Goal: Task Accomplishment & Management: Complete application form

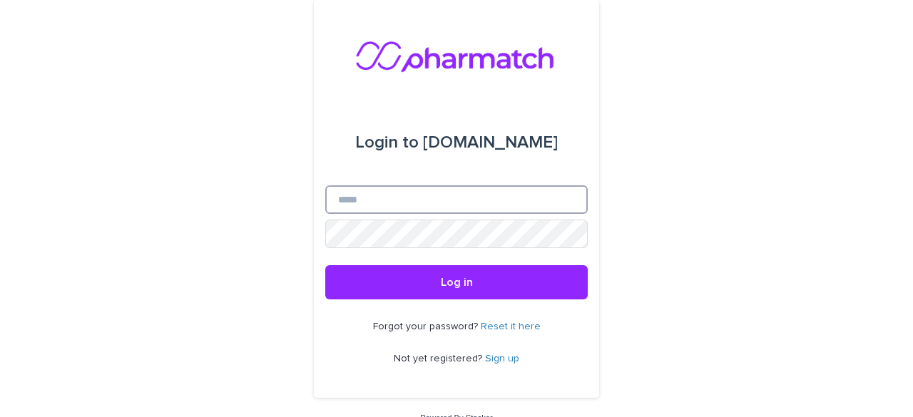
click at [451, 188] on input "Email" at bounding box center [456, 199] width 262 height 29
type input "**********"
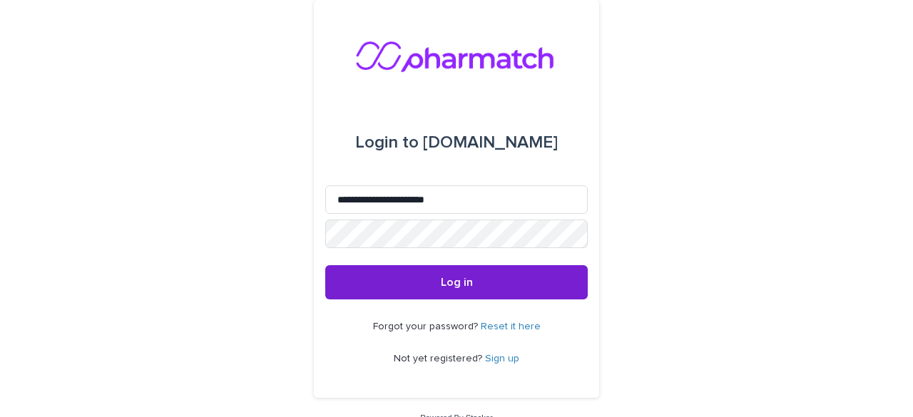
click at [461, 282] on span "Log in" at bounding box center [457, 282] width 32 height 11
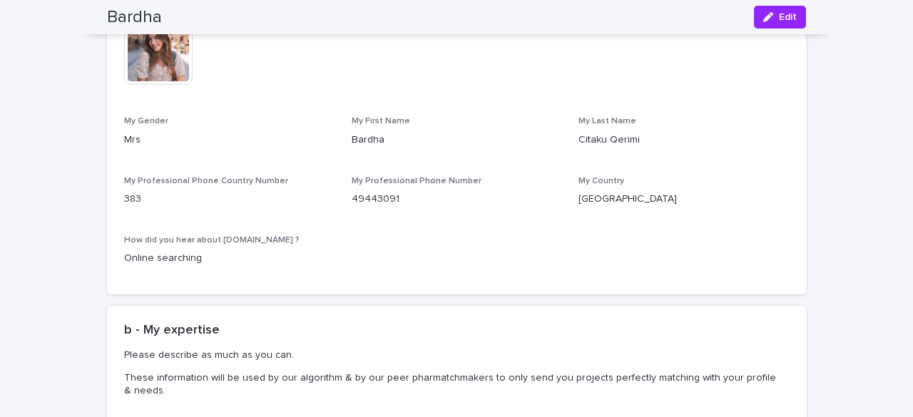
scroll to position [516, 0]
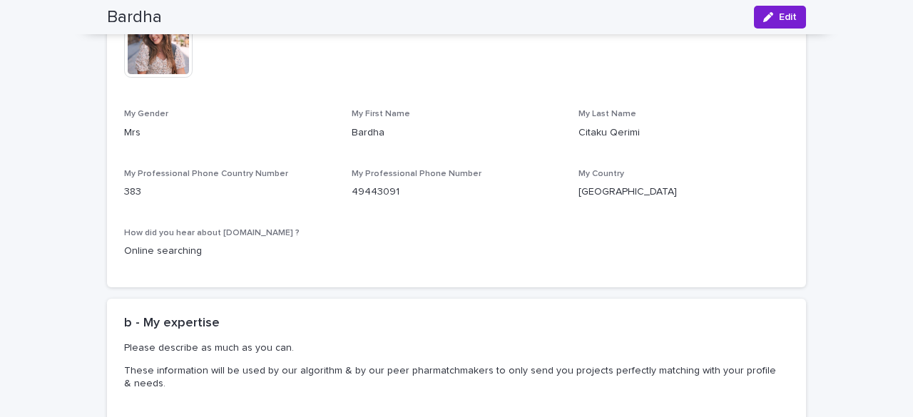
click at [781, 11] on button "Edit" at bounding box center [780, 17] width 52 height 23
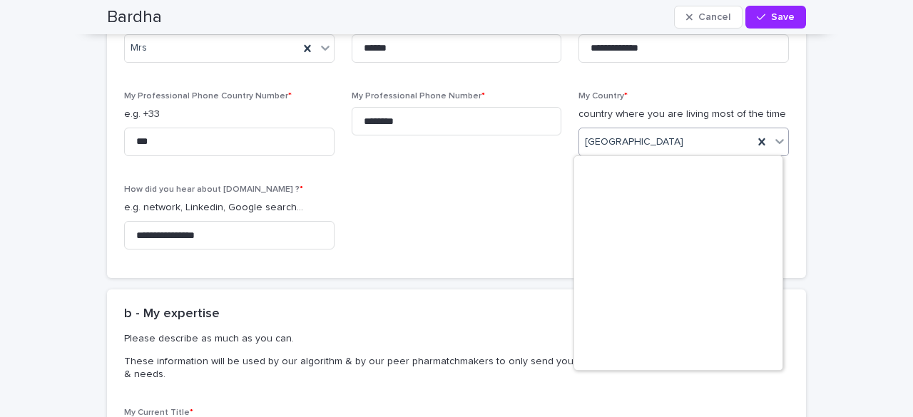
scroll to position [2346, 0]
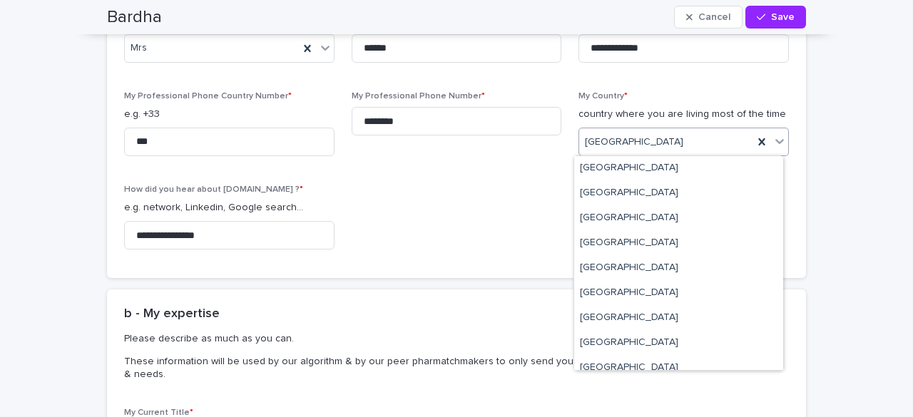
click at [656, 138] on div "[GEOGRAPHIC_DATA]" at bounding box center [666, 143] width 174 height 24
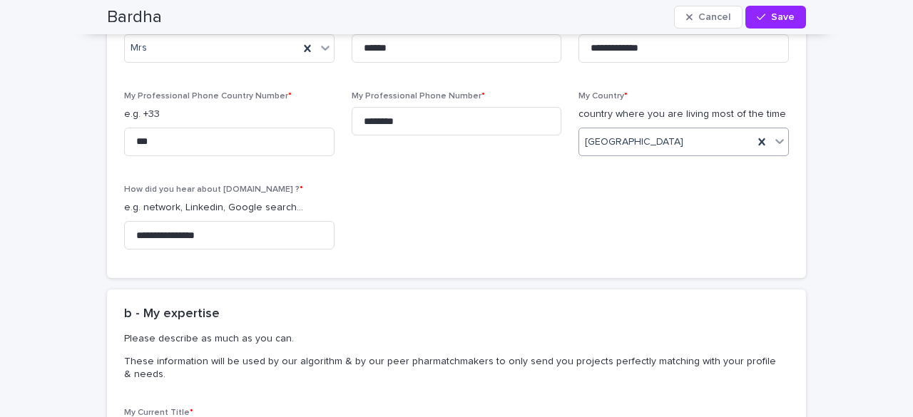
click at [656, 138] on div "[GEOGRAPHIC_DATA]" at bounding box center [666, 143] width 174 height 24
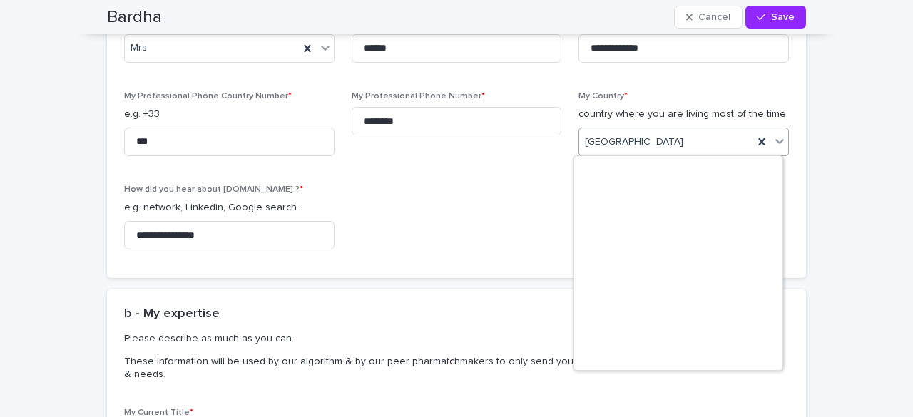
click at [656, 138] on div "[GEOGRAPHIC_DATA]" at bounding box center [666, 143] width 174 height 24
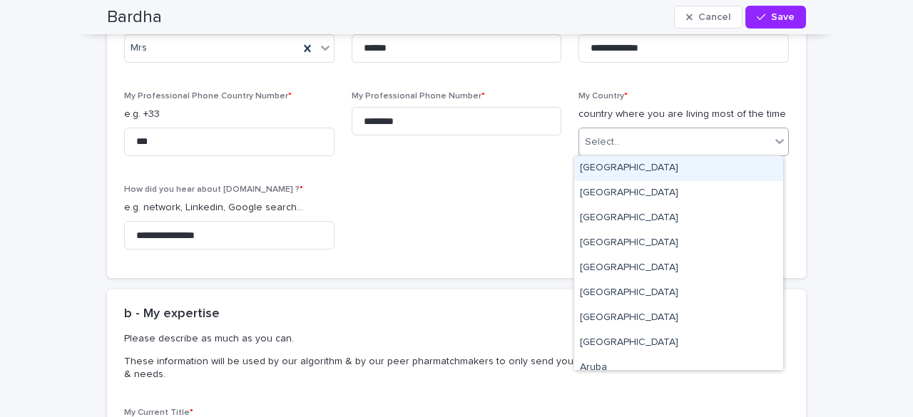
click at [712, 139] on div "Select..." at bounding box center [674, 143] width 191 height 24
type input "**"
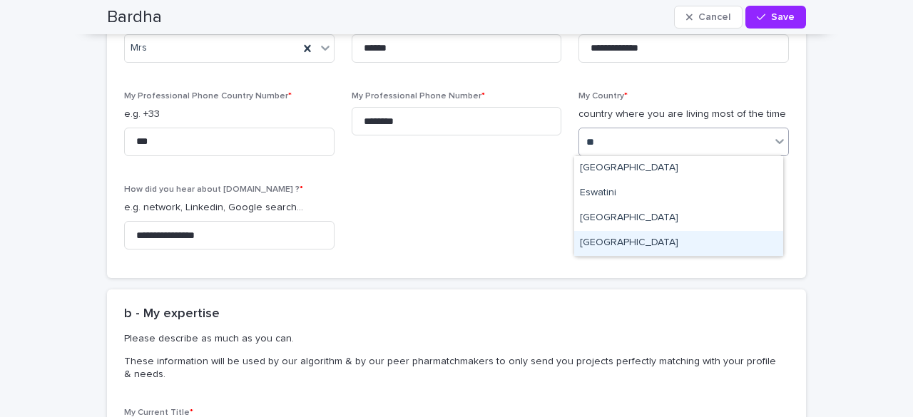
click at [619, 240] on div "[GEOGRAPHIC_DATA]" at bounding box center [678, 243] width 209 height 25
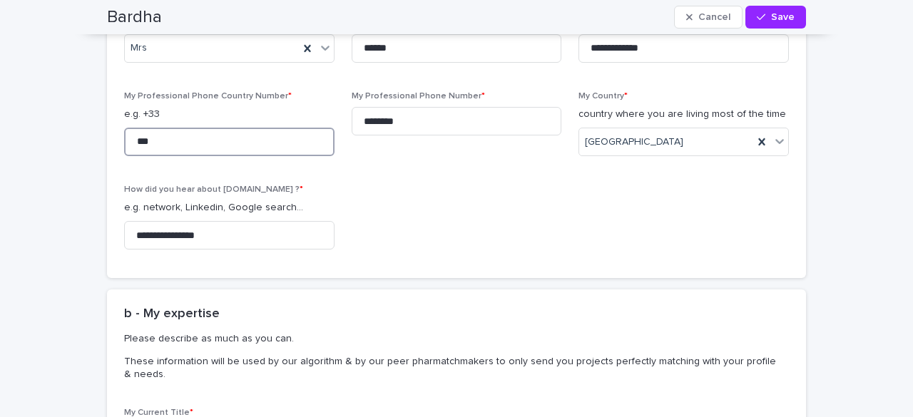
drag, startPoint x: 260, startPoint y: 150, endPoint x: 121, endPoint y: 138, distance: 139.7
click at [124, 138] on input "***" at bounding box center [229, 142] width 210 height 29
type input "**"
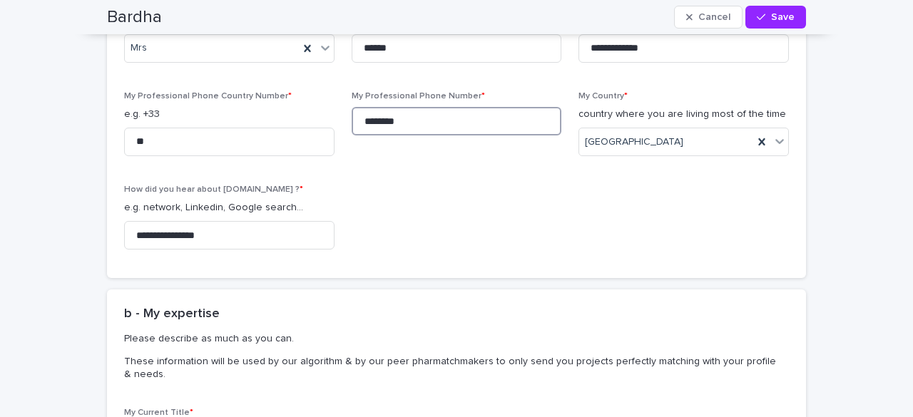
click at [412, 116] on input "********" at bounding box center [457, 121] width 210 height 29
type input "*********"
click at [353, 202] on div "**********" at bounding box center [456, 77] width 665 height 367
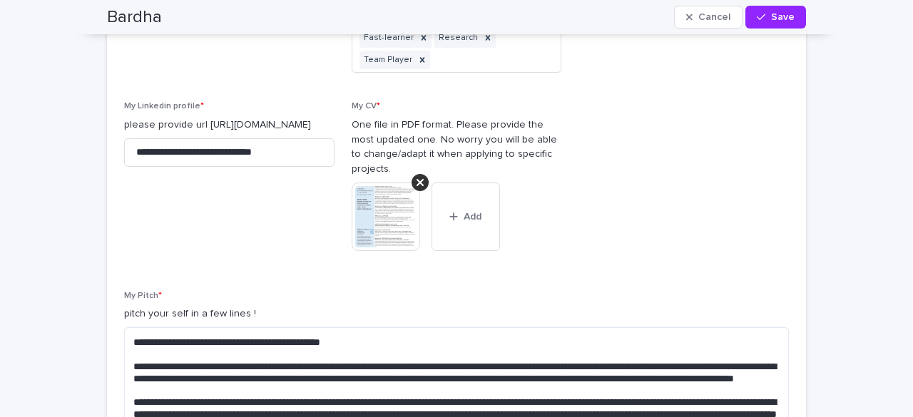
scroll to position [1698, 0]
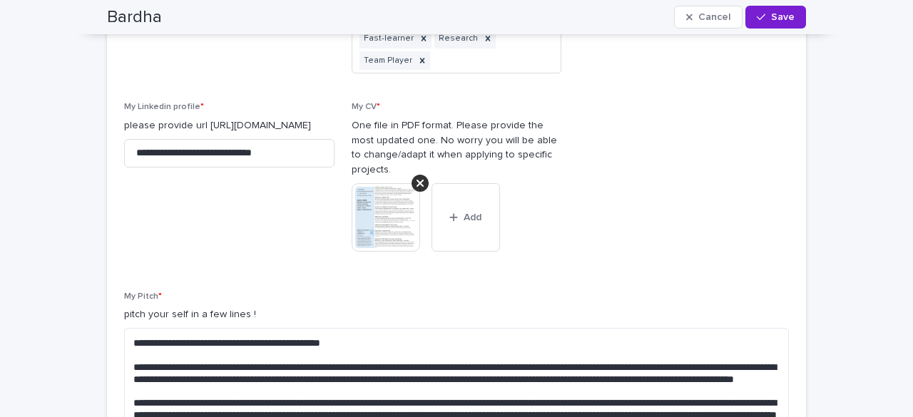
click at [784, 21] on span "Save" at bounding box center [783, 17] width 24 height 10
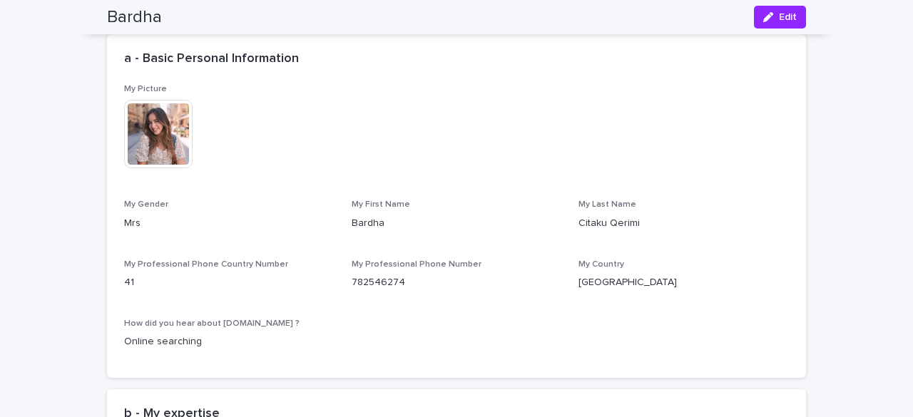
scroll to position [0, 0]
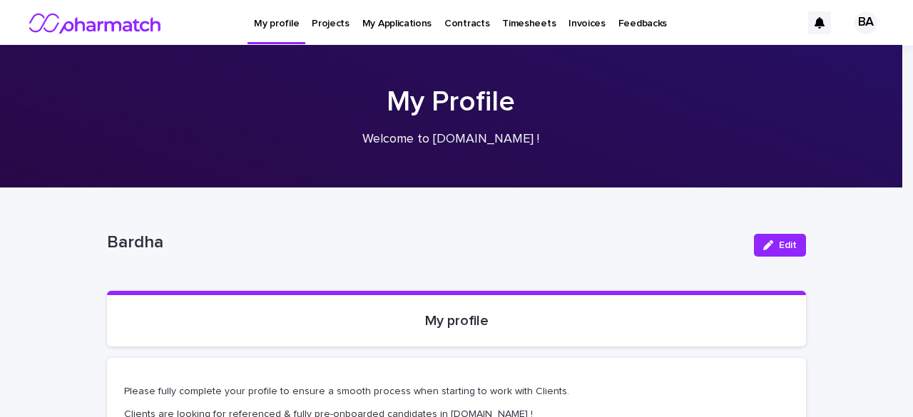
click at [325, 19] on p "Projects" at bounding box center [331, 15] width 38 height 30
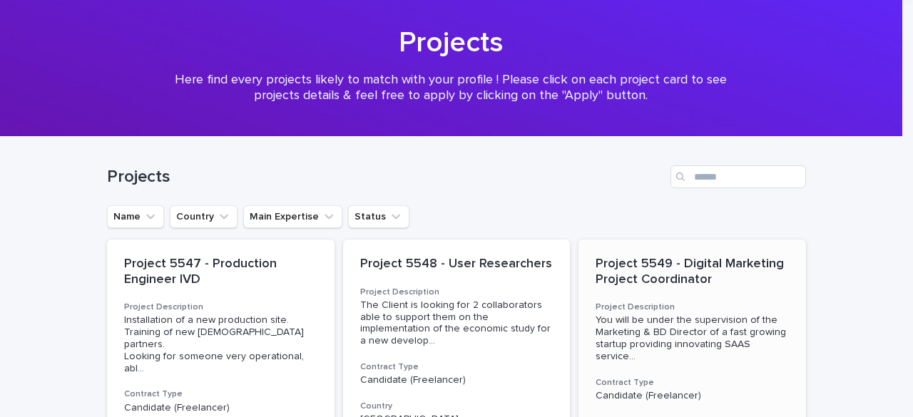
scroll to position [58, 0]
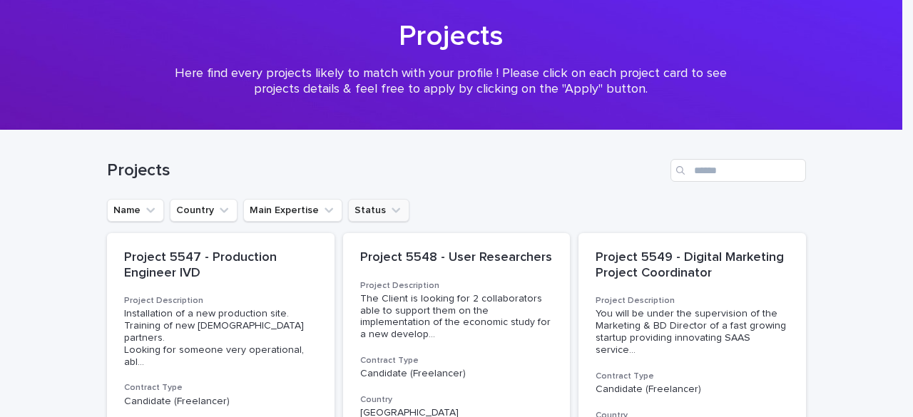
click at [361, 216] on button "Status" at bounding box center [378, 210] width 61 height 23
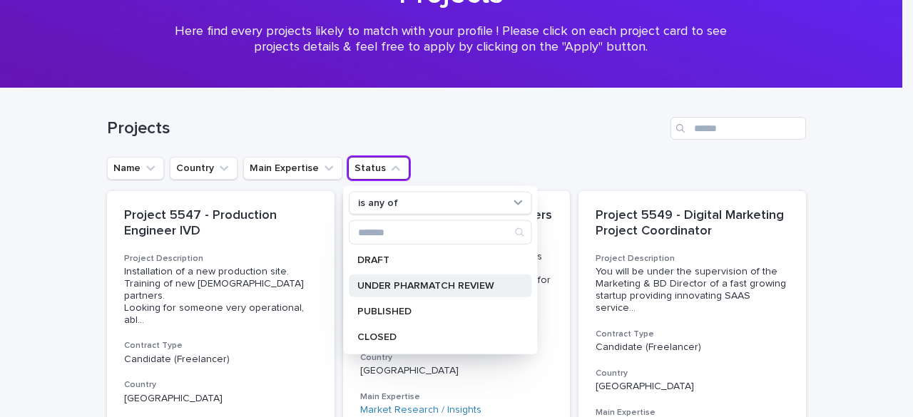
scroll to position [101, 0]
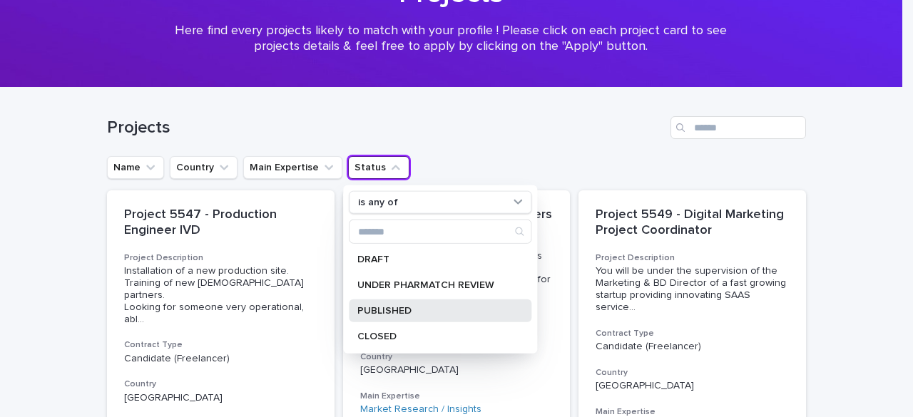
click at [385, 301] on div "PUBLISHED" at bounding box center [440, 311] width 183 height 23
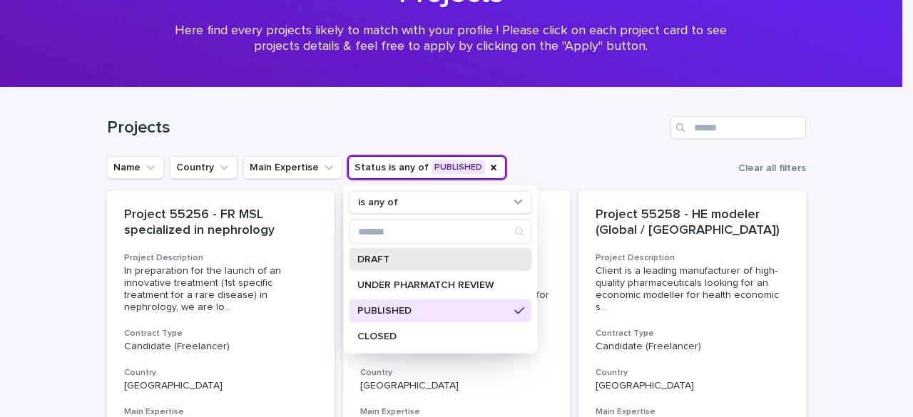
click at [402, 266] on div "DRAFT" at bounding box center [440, 259] width 183 height 23
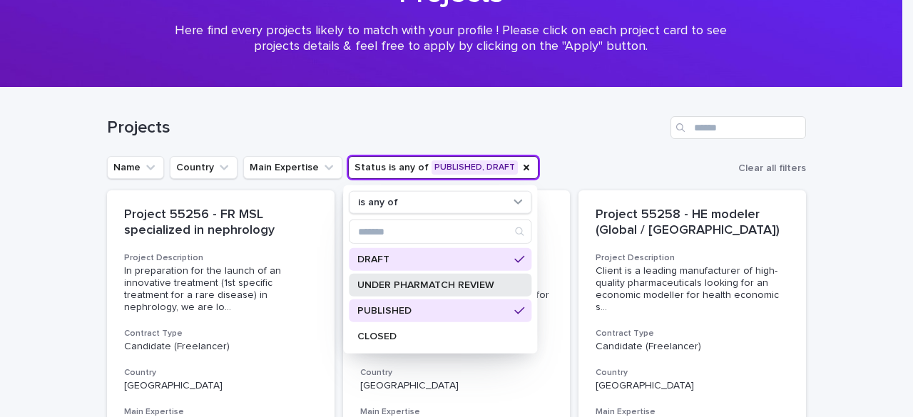
click at [411, 286] on p "UNDER PHARMATCH REVIEW" at bounding box center [432, 285] width 151 height 10
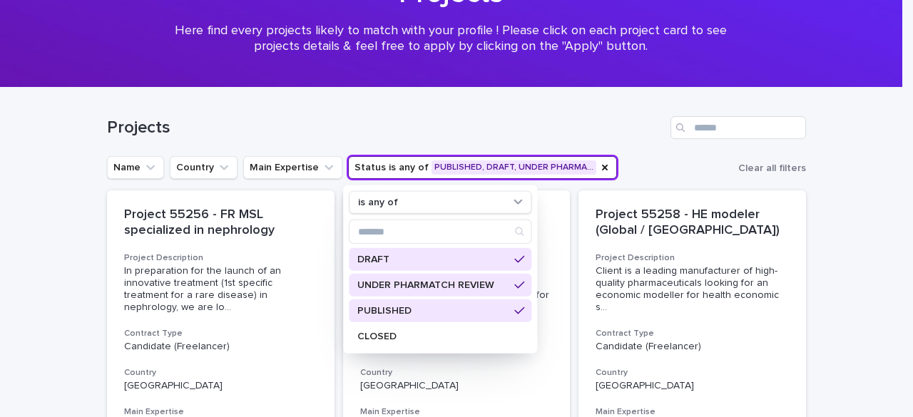
click at [630, 148] on div "Projects" at bounding box center [456, 122] width 699 height 68
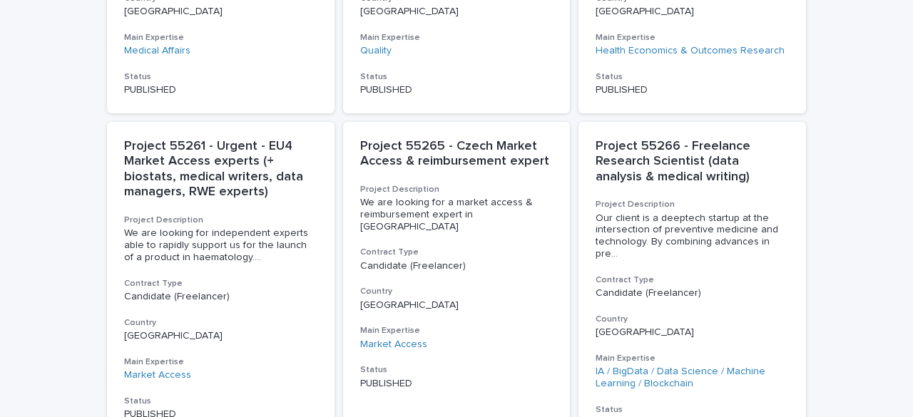
scroll to position [476, 0]
click at [218, 250] on span "We are looking for independent experts able to rapidly support us for the launc…" at bounding box center [220, 245] width 193 height 36
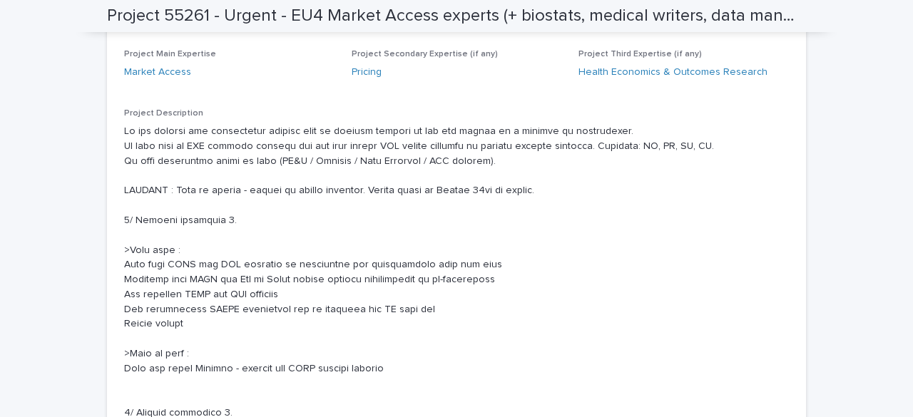
scroll to position [450, 0]
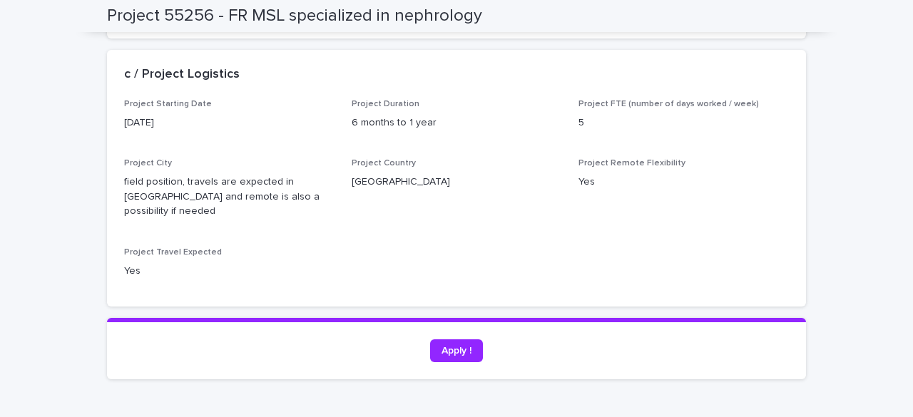
scroll to position [1145, 0]
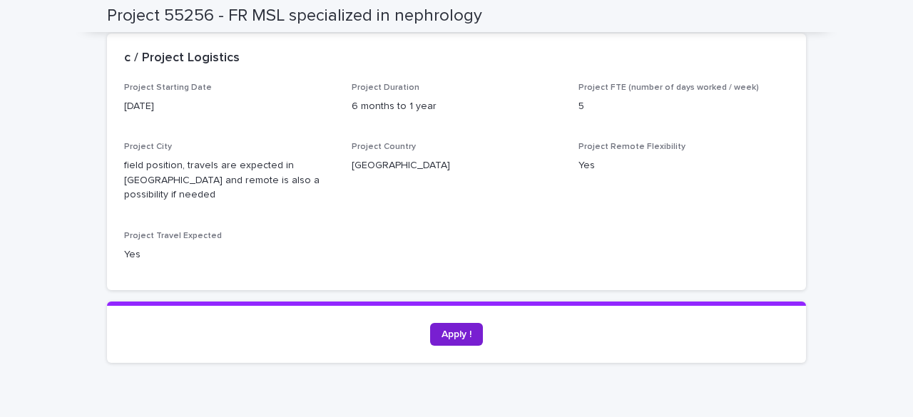
click at [455, 323] on link "Apply !" at bounding box center [456, 334] width 53 height 23
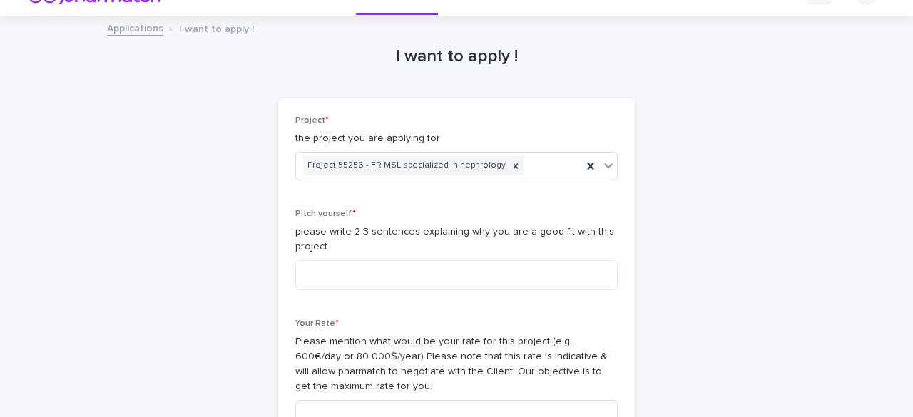
scroll to position [30, 0]
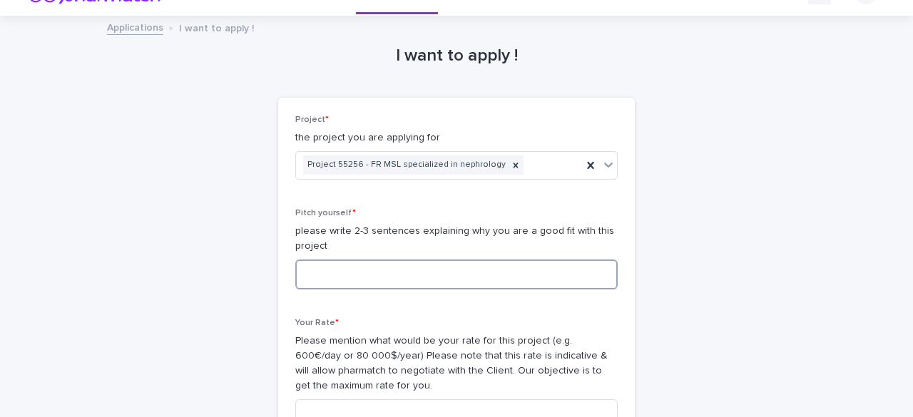
click at [406, 268] on textarea at bounding box center [456, 275] width 322 height 30
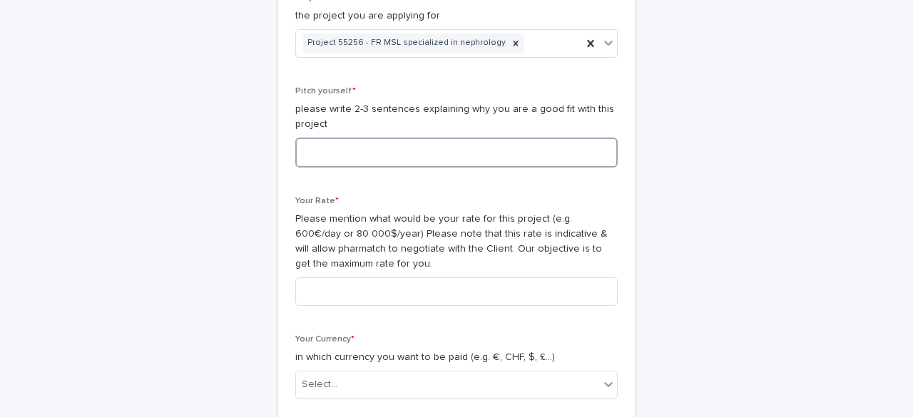
scroll to position [153, 0]
